Goal: Task Accomplishment & Management: Complete application form

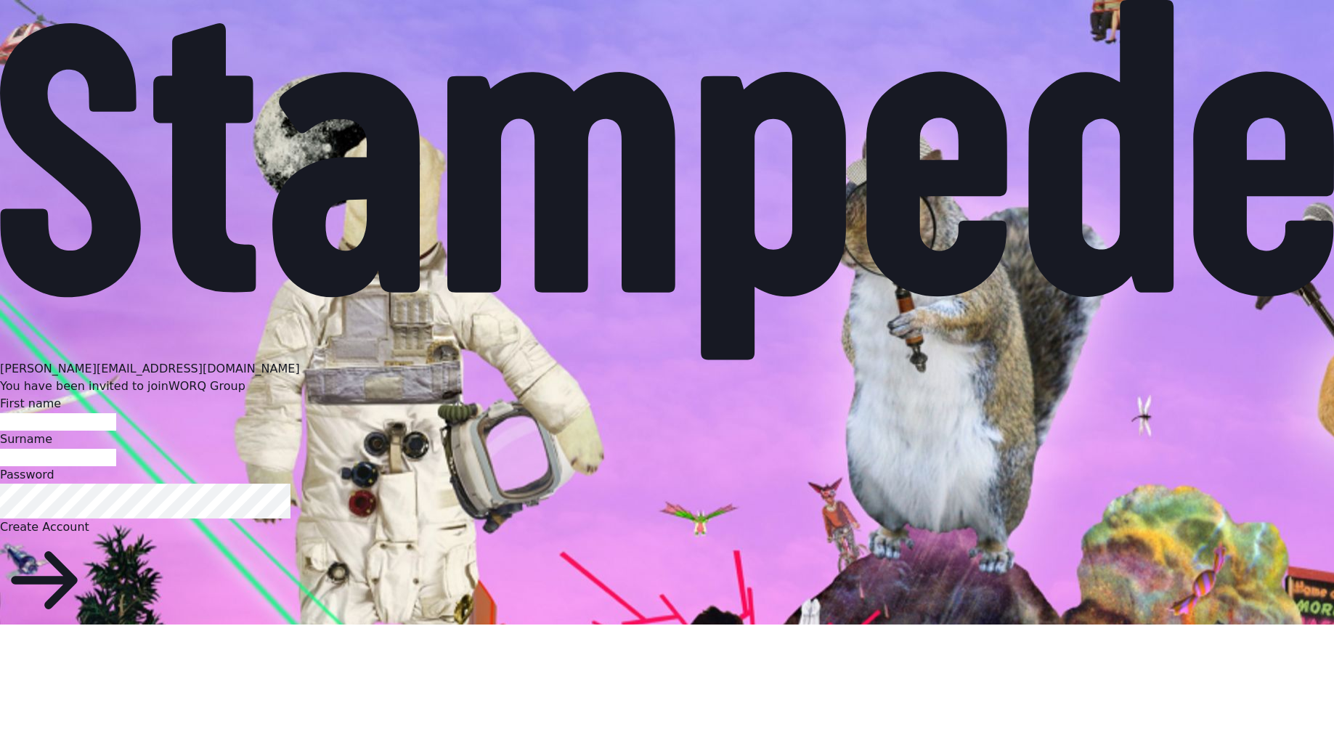
click at [116, 413] on input "First name" at bounding box center [58, 421] width 116 height 17
type input "*****"
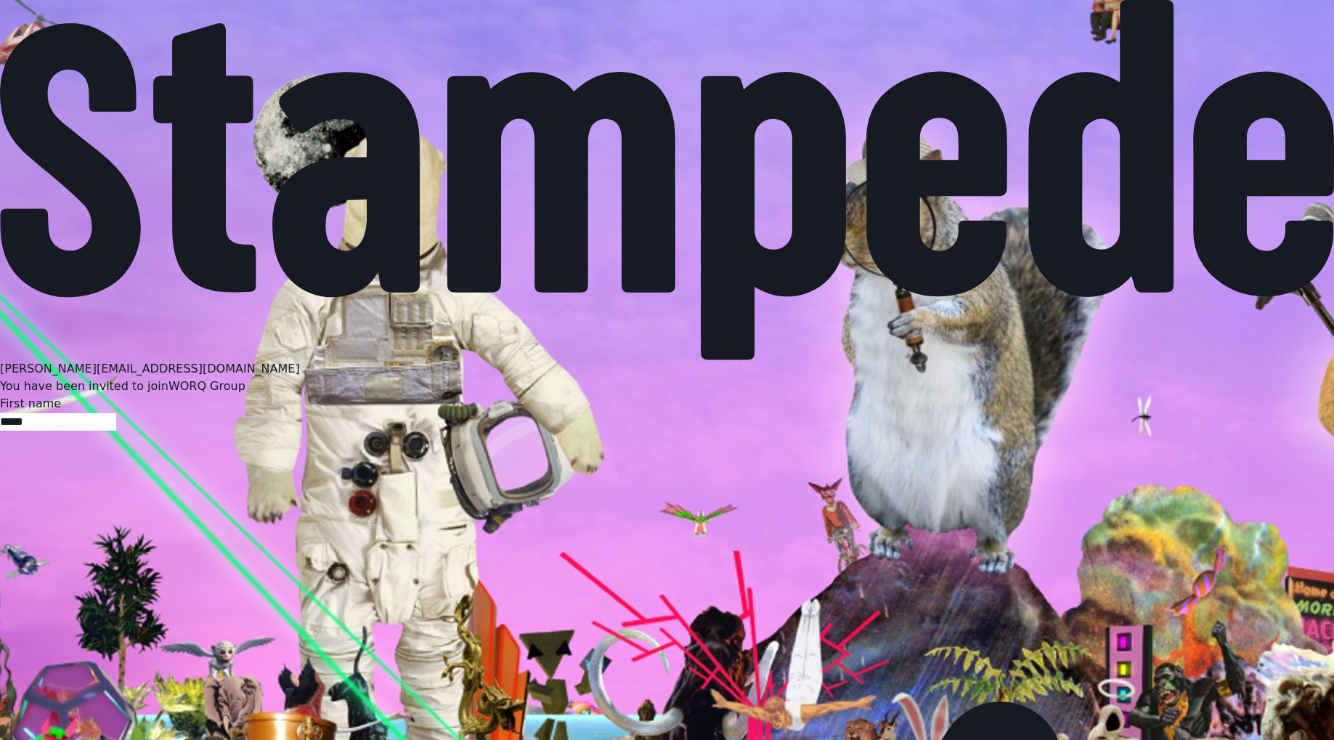
type input "******"
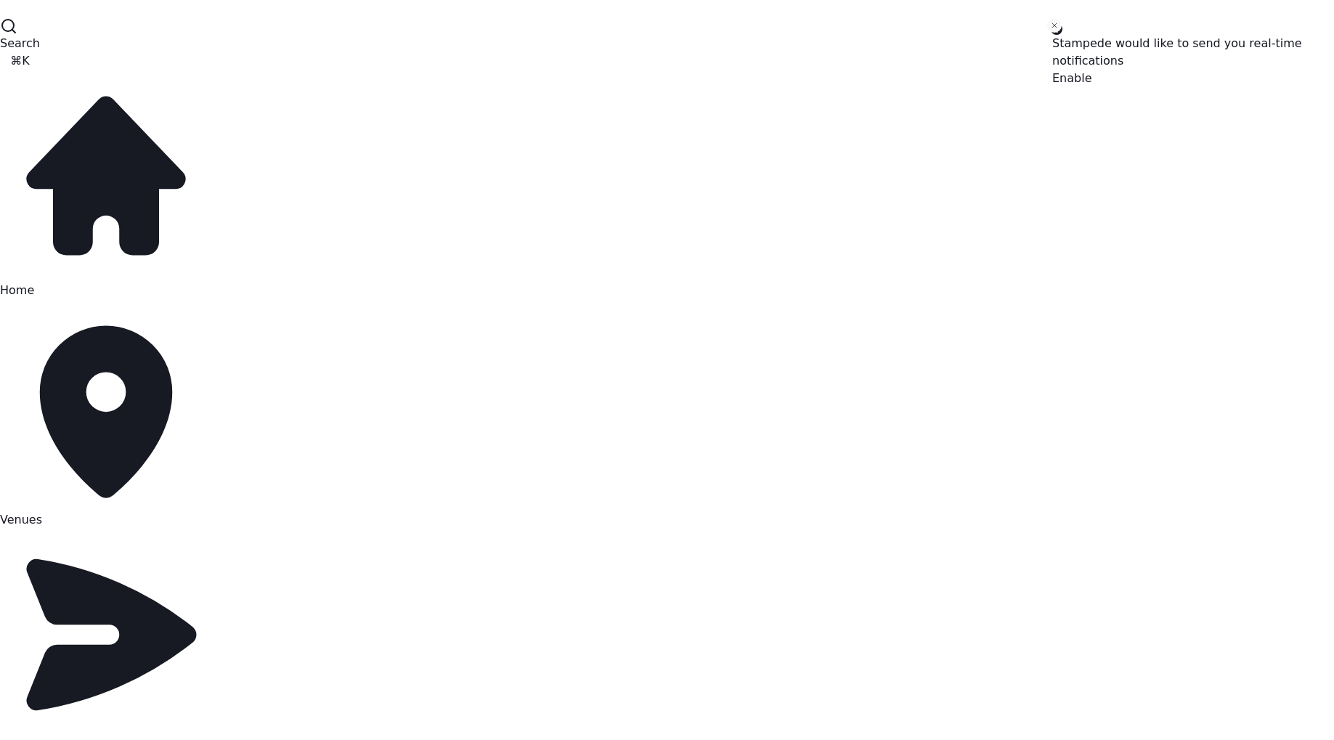
click at [1055, 27] on icon "Close toast" at bounding box center [1054, 25] width 9 height 9
